Goal: Communication & Community: Participate in discussion

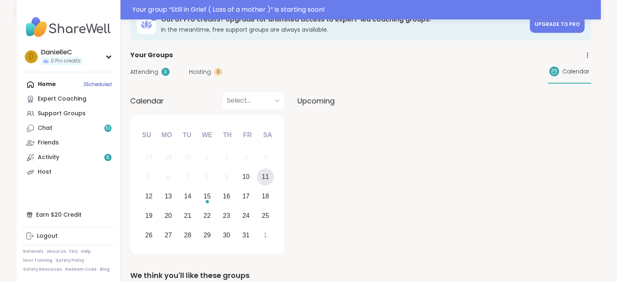
scroll to position [41, 0]
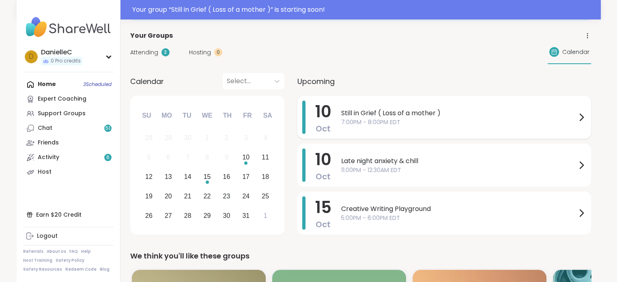
click at [582, 116] on icon at bounding box center [582, 117] width 10 height 10
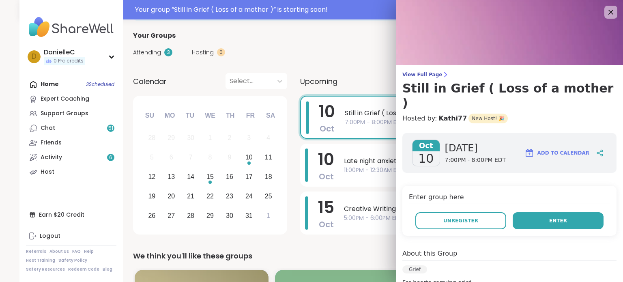
click at [548, 212] on button "Enter" at bounding box center [558, 220] width 91 height 17
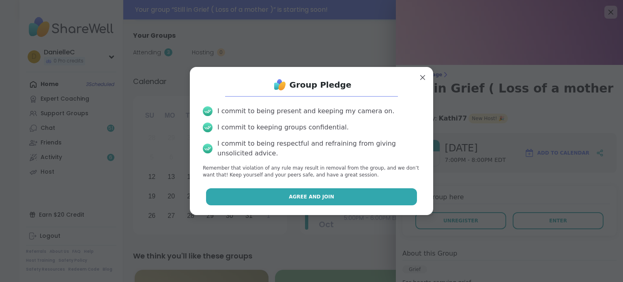
click at [347, 196] on button "Agree and Join" at bounding box center [311, 196] width 211 height 17
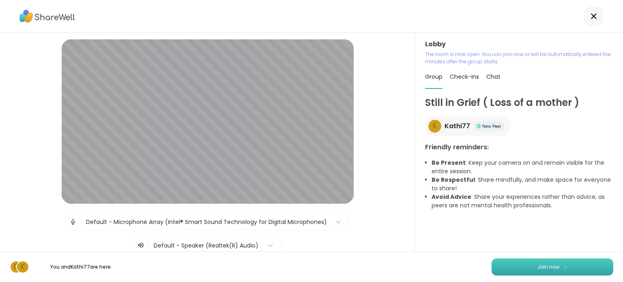
click at [550, 268] on span "Join now" at bounding box center [549, 266] width 22 height 7
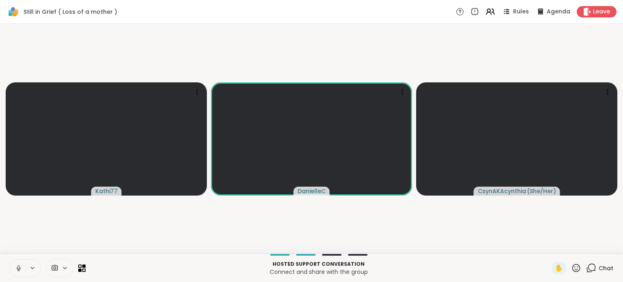
click at [601, 266] on span "Chat" at bounding box center [606, 268] width 15 height 8
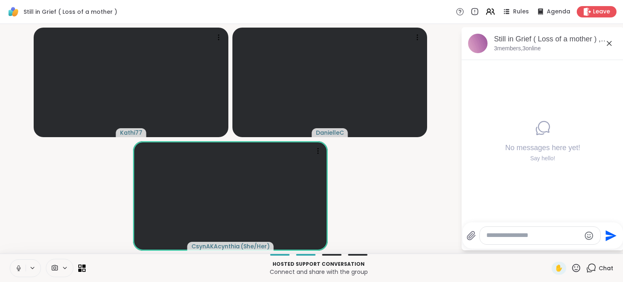
click at [498, 236] on textarea "Type your message" at bounding box center [534, 235] width 95 height 9
type textarea "********"
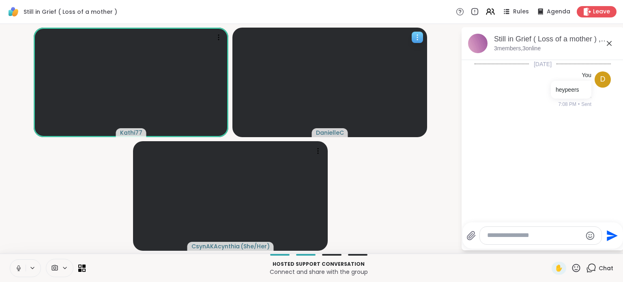
click at [420, 36] on icon at bounding box center [417, 37] width 8 height 8
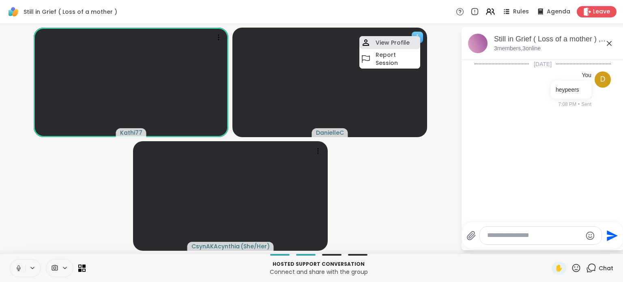
click at [409, 41] on div "View Profile" at bounding box center [390, 42] width 61 height 13
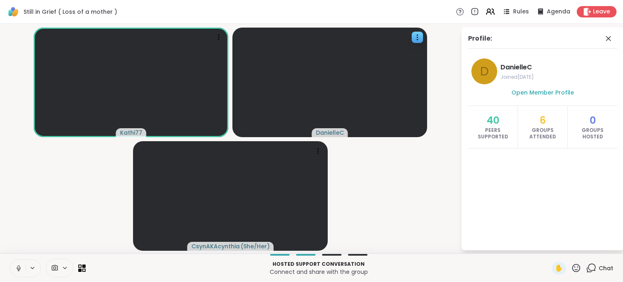
click at [458, 124] on div "Profile: D [PERSON_NAME] Joined [DATE] Open Member Profile 40 Peers Supported 6…" at bounding box center [537, 138] width 162 height 223
click at [452, 124] on video-player-container "Kathi77 [PERSON_NAME] ( She/Her )" at bounding box center [230, 138] width 451 height 223
click at [83, 267] on icon at bounding box center [84, 266] width 4 height 4
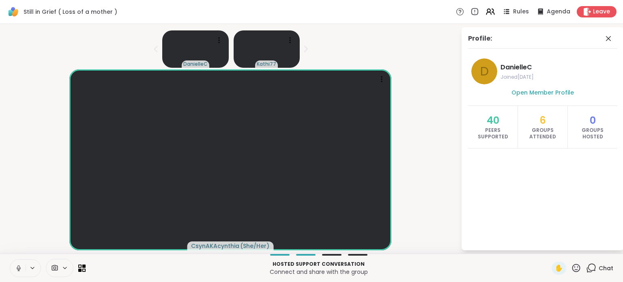
click at [64, 269] on icon at bounding box center [65, 268] width 6 height 7
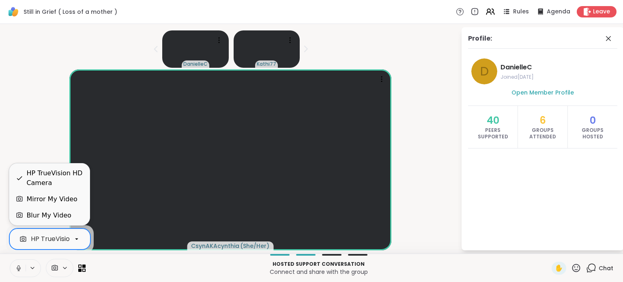
scroll to position [0, 31]
click at [73, 240] on icon at bounding box center [76, 238] width 7 height 7
click at [64, 219] on div "Blur My Video" at bounding box center [48, 216] width 45 height 10
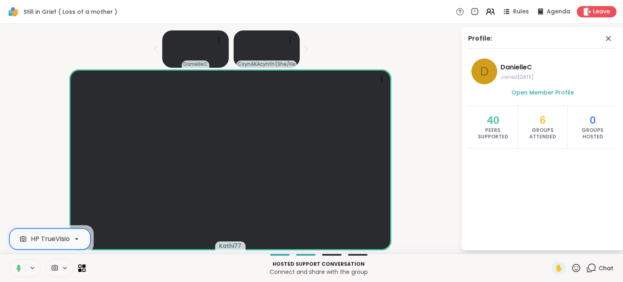
click at [18, 266] on icon at bounding box center [17, 268] width 7 height 7
click at [13, 269] on button at bounding box center [17, 268] width 15 height 17
click at [19, 269] on icon at bounding box center [19, 268] width 4 height 2
click at [19, 269] on icon at bounding box center [19, 268] width 6 height 6
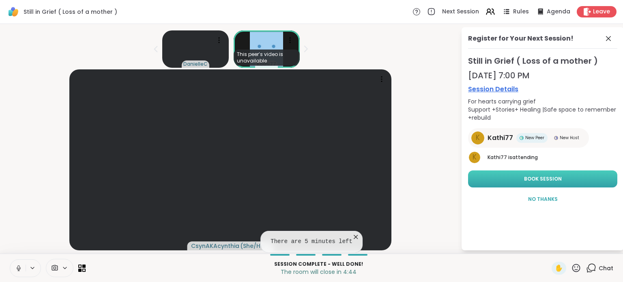
click at [537, 177] on span "Book Session" at bounding box center [543, 178] width 38 height 7
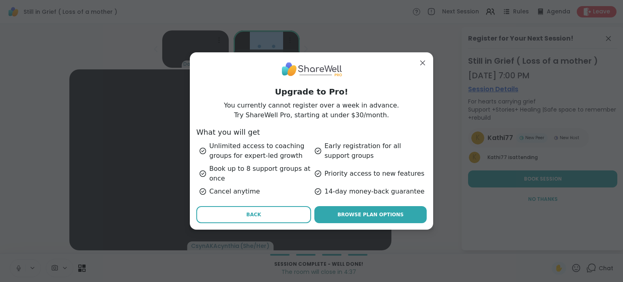
click at [248, 213] on span "Back" at bounding box center [253, 214] width 15 height 7
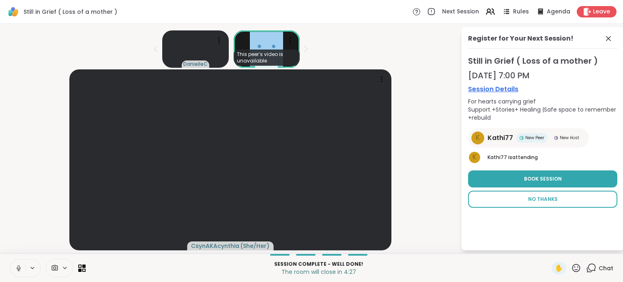
click at [538, 194] on button "No Thanks" at bounding box center [542, 199] width 149 height 17
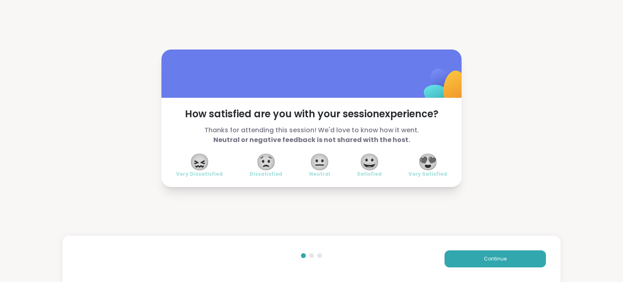
click at [429, 162] on span "😍" at bounding box center [428, 162] width 20 height 15
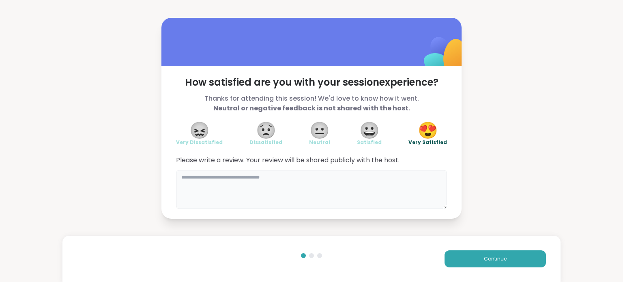
click at [212, 181] on textarea at bounding box center [311, 189] width 271 height 39
type textarea "*"
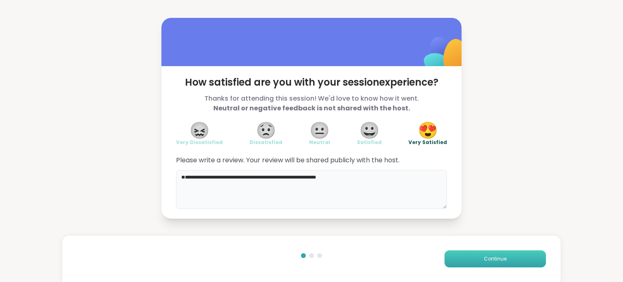
type textarea "**********"
click at [508, 258] on button "Continue" at bounding box center [495, 258] width 101 height 17
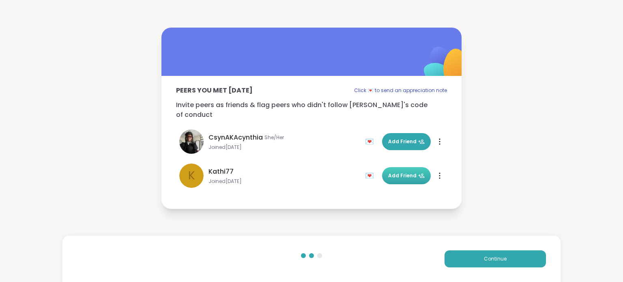
click at [404, 173] on span "Add Friend" at bounding box center [406, 175] width 37 height 7
click at [402, 133] on button "Add Friend" at bounding box center [406, 141] width 49 height 17
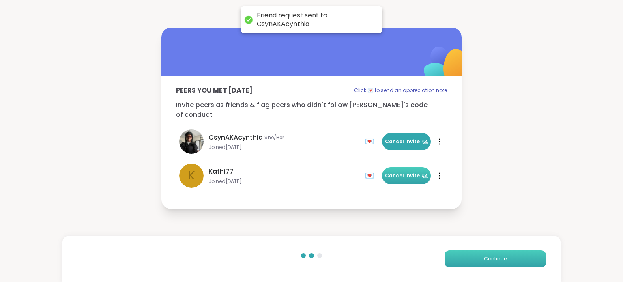
click at [484, 260] on span "Continue" at bounding box center [495, 258] width 23 height 7
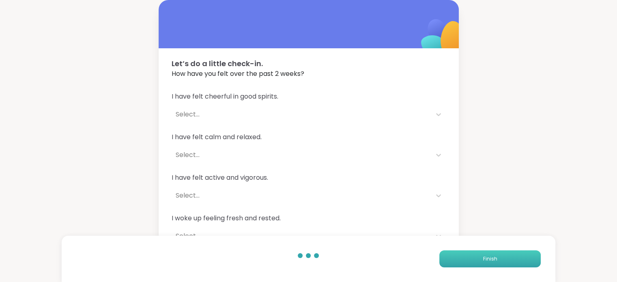
click at [489, 259] on span "Finish" at bounding box center [490, 258] width 14 height 7
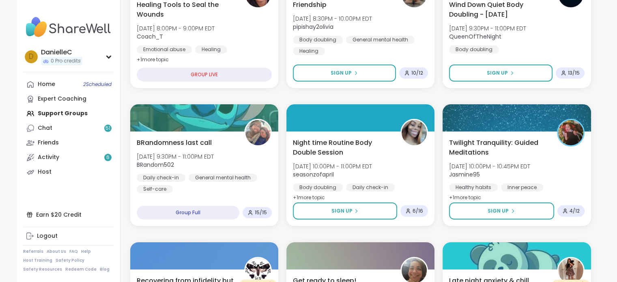
scroll to position [243, 0]
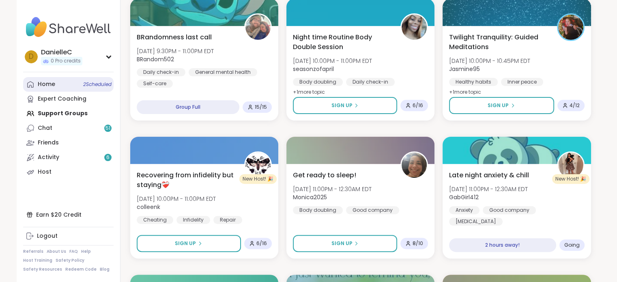
click at [84, 86] on span "2 Scheduled" at bounding box center [97, 84] width 28 height 6
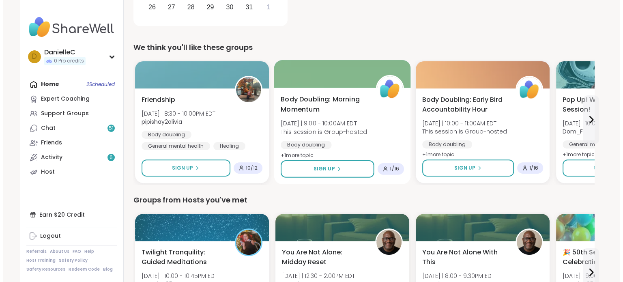
scroll to position [270, 0]
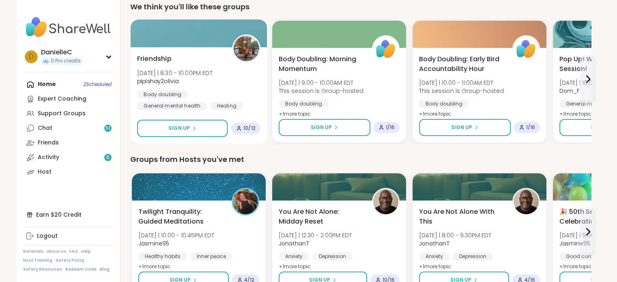
click at [166, 82] on b "pipishay2olivia" at bounding box center [157, 81] width 41 height 8
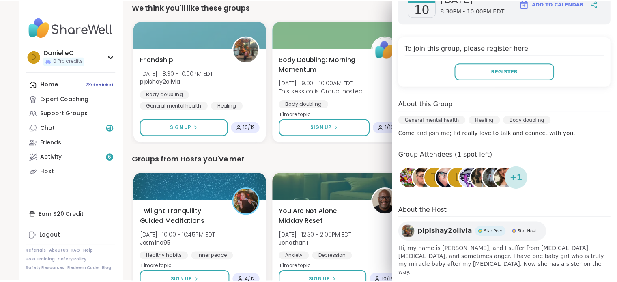
scroll to position [141, 0]
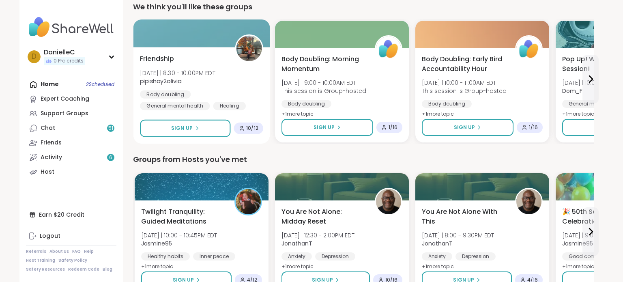
click at [214, 62] on div "Friendship [DATE] | 8:30 - 10:00PM EDT pipishay2olivia Body doubling General me…" at bounding box center [201, 82] width 123 height 56
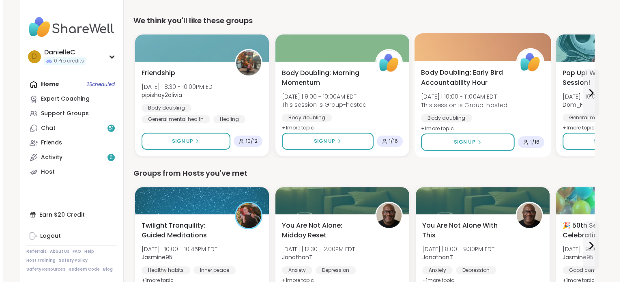
scroll to position [270, 0]
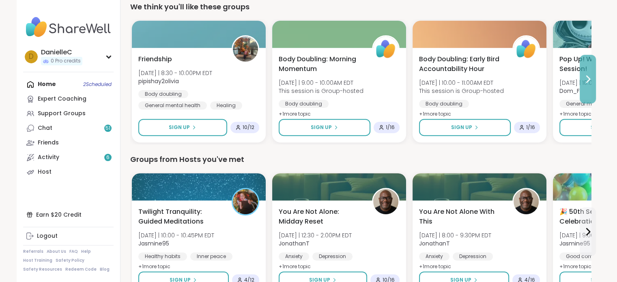
click at [589, 79] on icon at bounding box center [588, 79] width 3 height 6
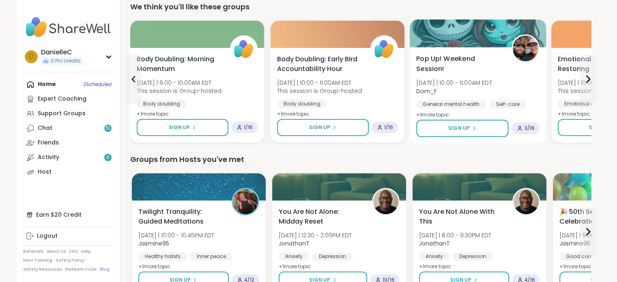
click at [504, 97] on div "Pop Up! Weekend Session! [DATE] | 10:00 - 11:00AM EDT Dom_F General mental heal…" at bounding box center [477, 87] width 123 height 66
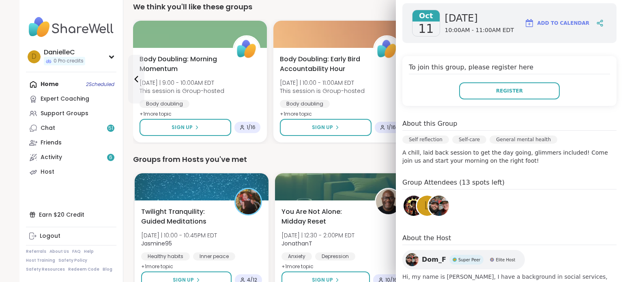
scroll to position [122, 0]
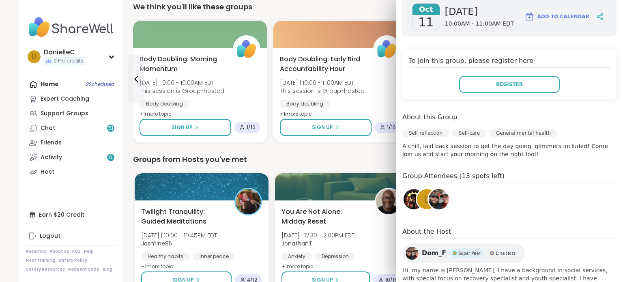
click at [435, 200] on img at bounding box center [439, 199] width 20 height 20
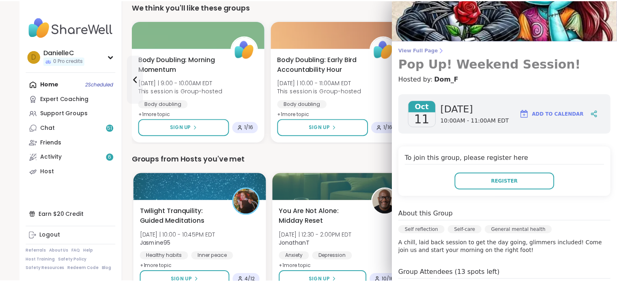
scroll to position [0, 0]
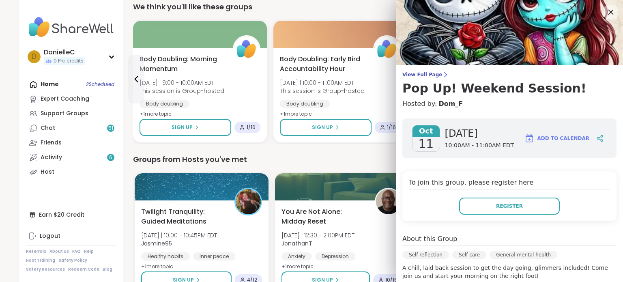
click at [606, 8] on icon at bounding box center [611, 12] width 10 height 10
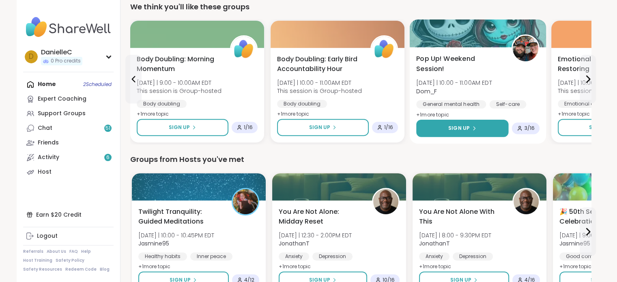
click at [473, 127] on icon at bounding box center [474, 128] width 2 height 3
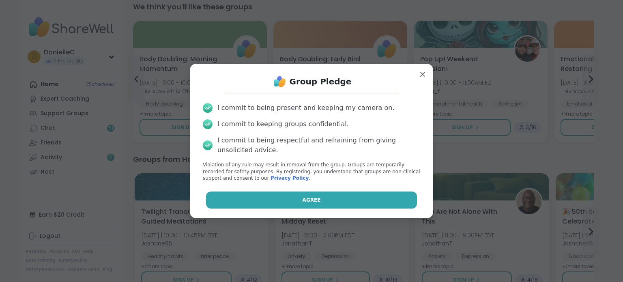
click at [315, 203] on button "Agree" at bounding box center [311, 200] width 211 height 17
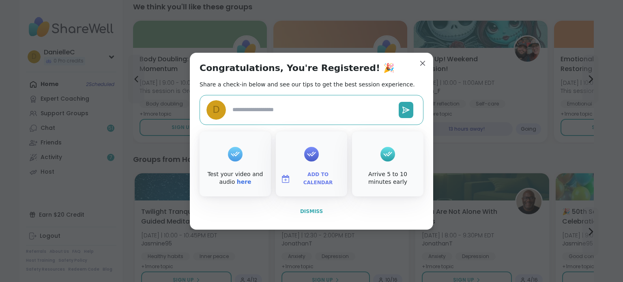
type textarea "*"
click at [312, 213] on span "Dismiss" at bounding box center [311, 212] width 23 height 6
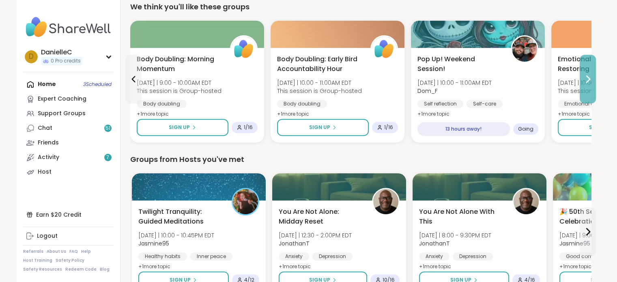
click at [588, 83] on icon at bounding box center [588, 79] width 10 height 10
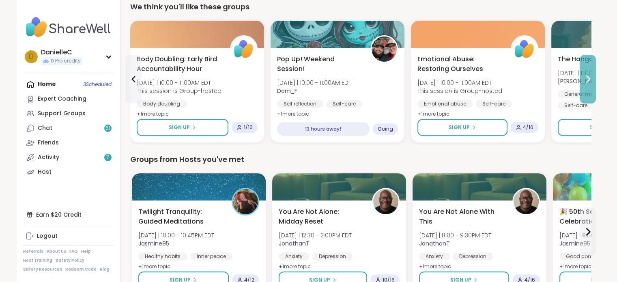
click at [587, 84] on button at bounding box center [588, 79] width 16 height 49
